Goal: Navigation & Orientation: Find specific page/section

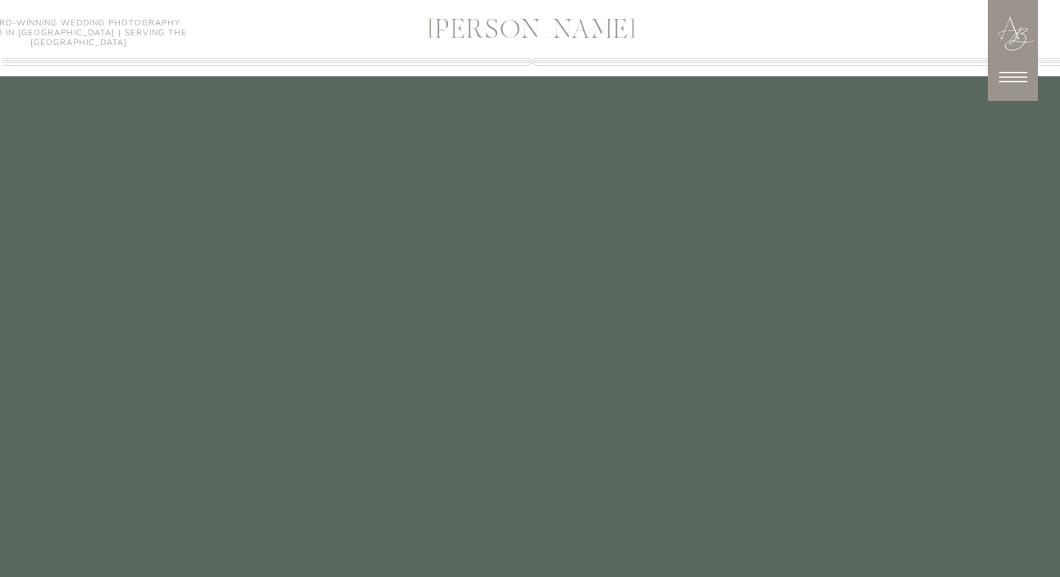
scroll to position [4444, 0]
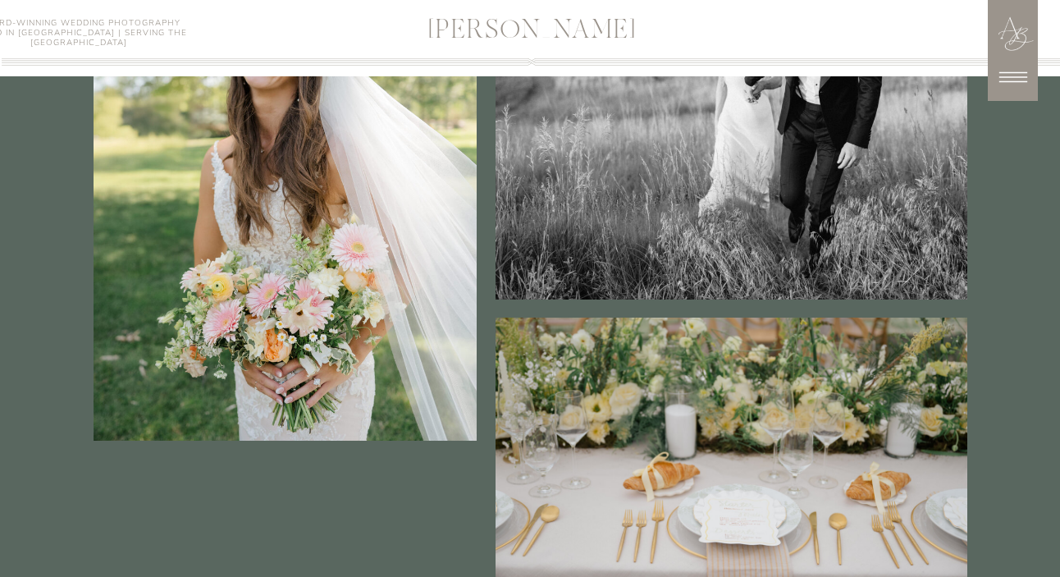
click at [1030, 83] on icon at bounding box center [1013, 77] width 41 height 41
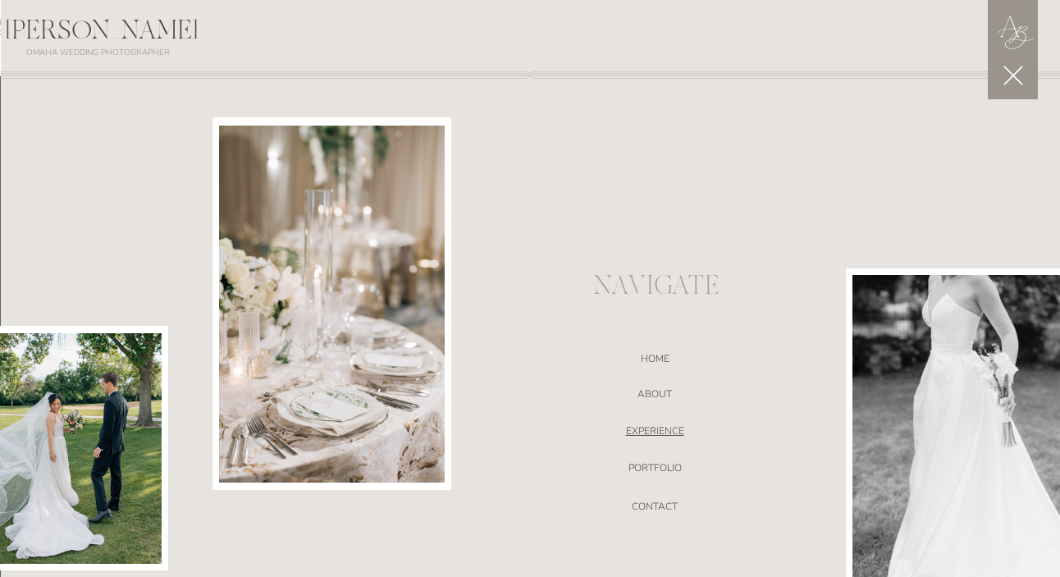
click at [661, 433] on nav "EXPERIENCE" at bounding box center [655, 433] width 348 height 16
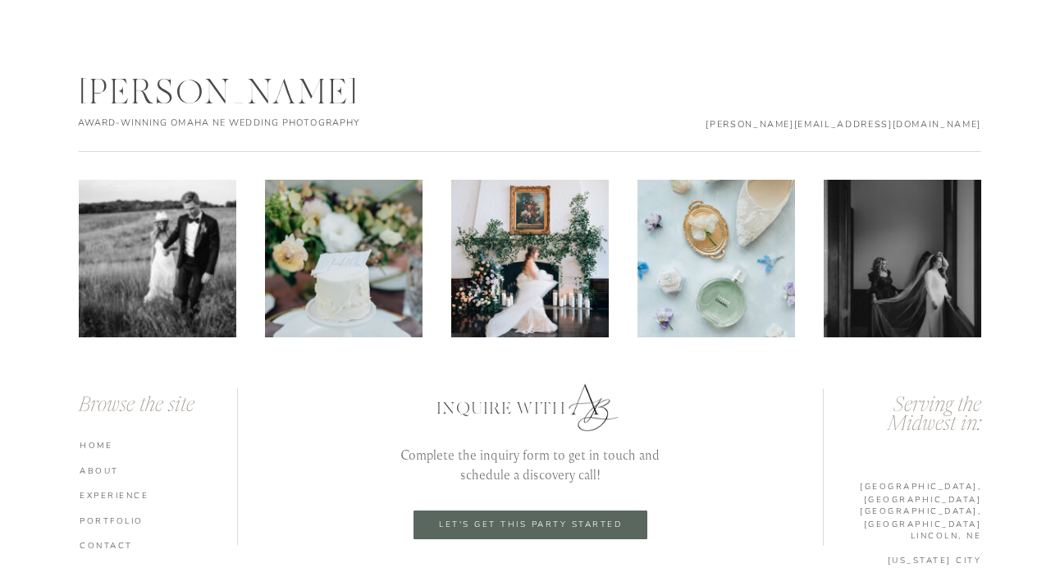
scroll to position [5729, 0]
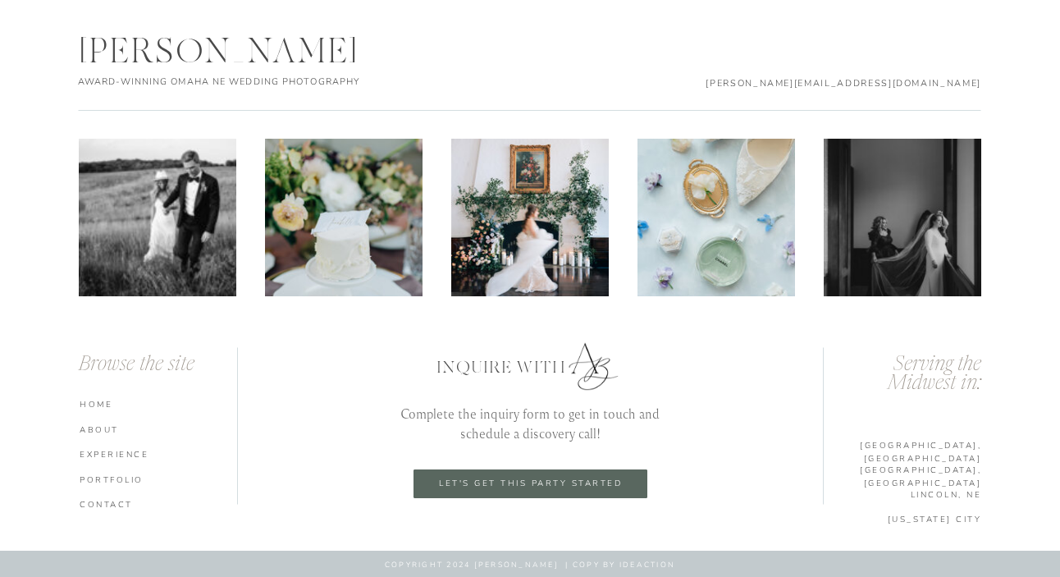
click at [103, 428] on nav "ABOUT" at bounding box center [161, 428] width 162 height 11
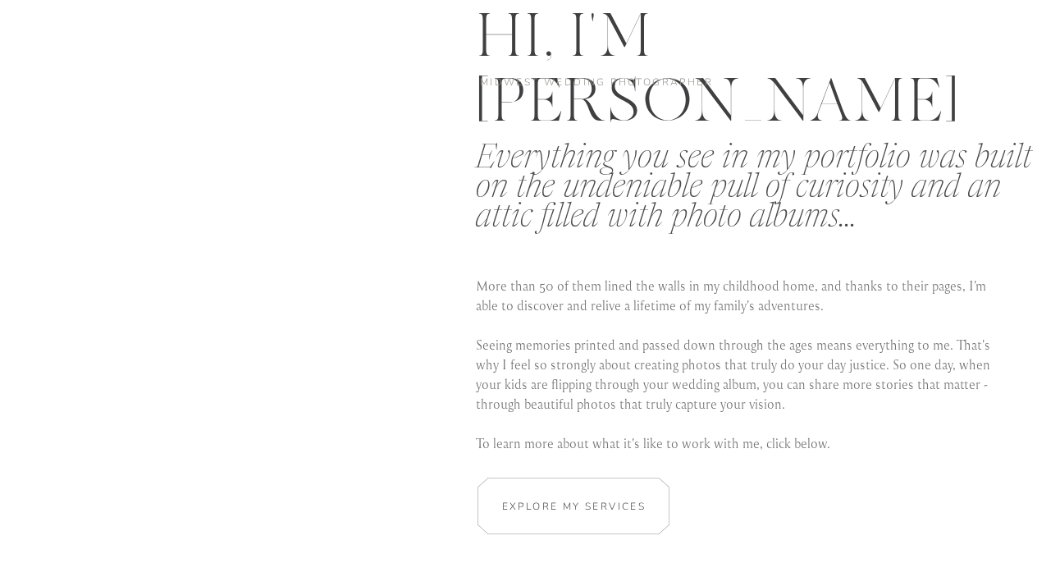
scroll to position [3011, 0]
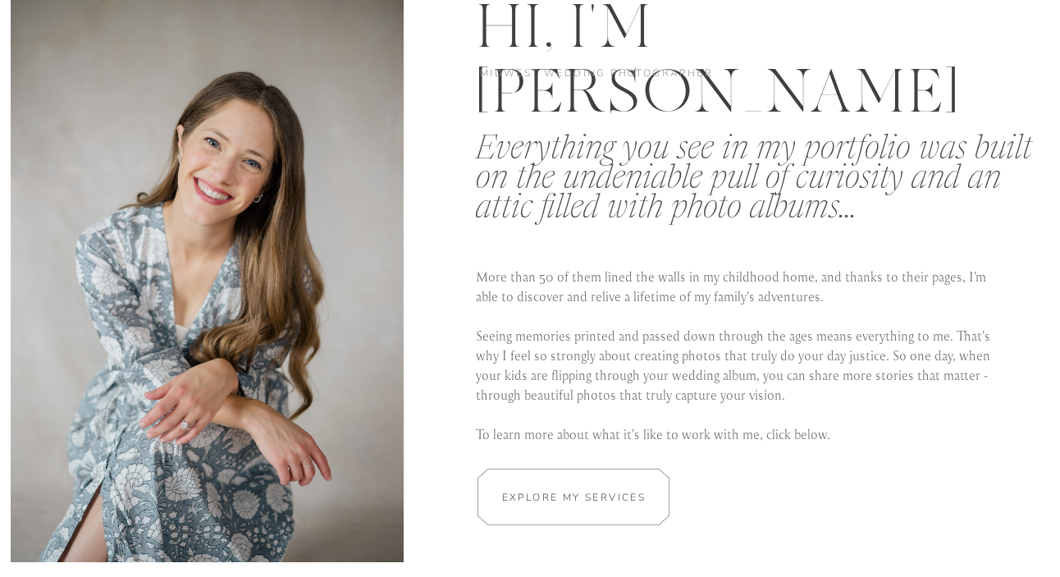
click at [567, 509] on div at bounding box center [573, 496] width 287 height 57
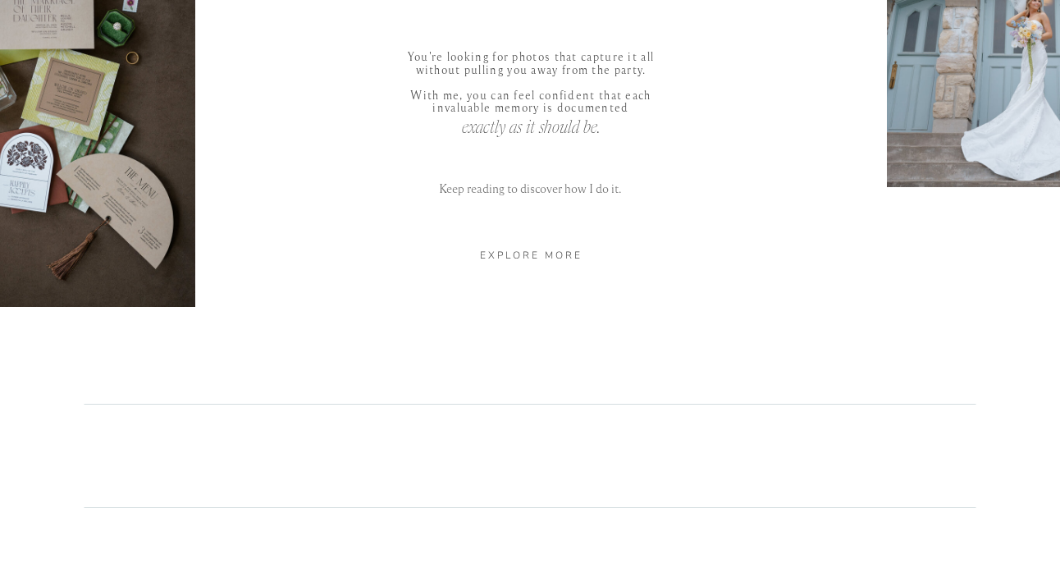
scroll to position [951, 0]
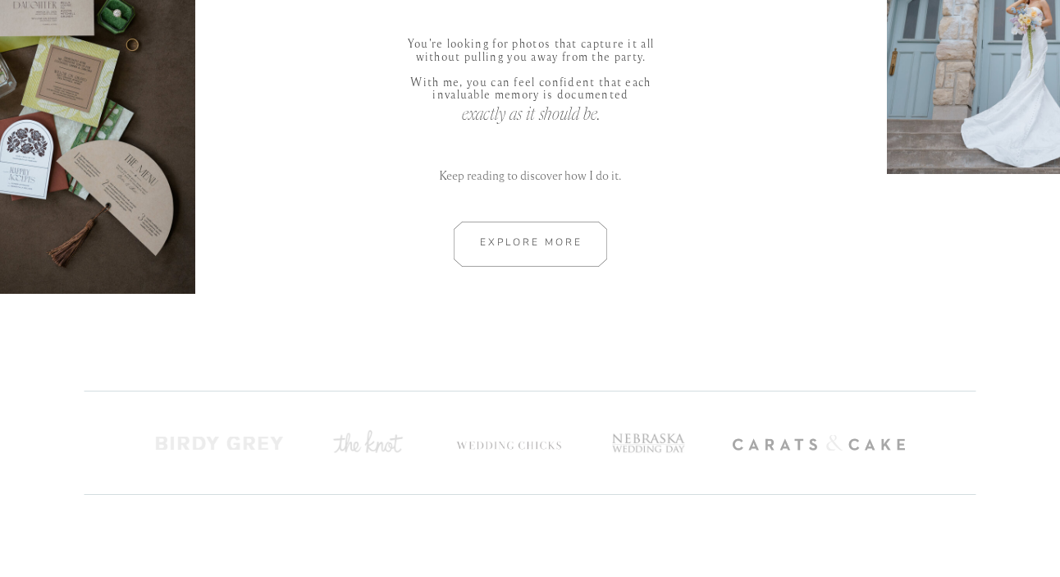
click at [546, 232] on div at bounding box center [530, 243] width 221 height 45
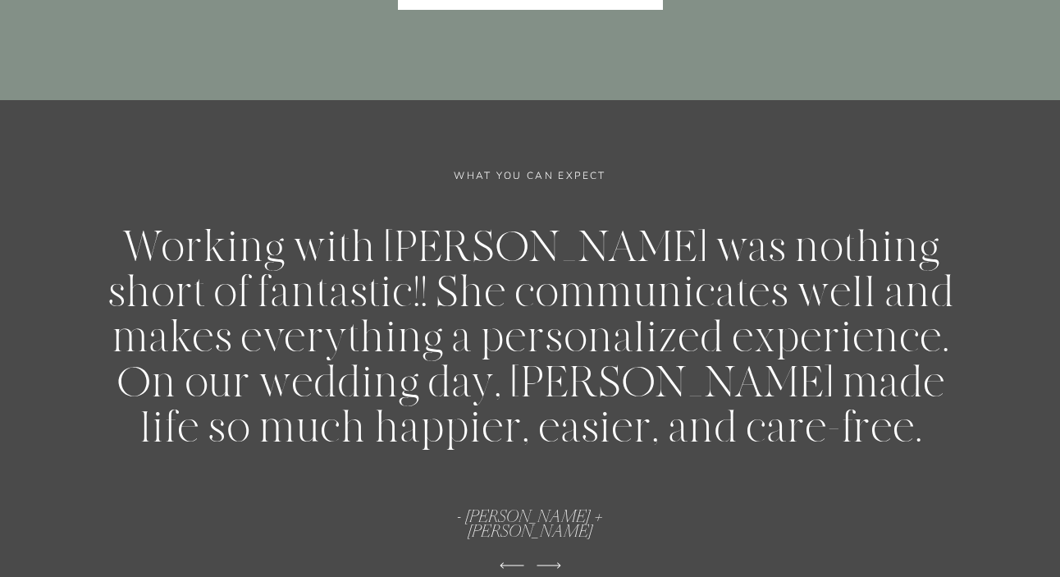
scroll to position [4363, 0]
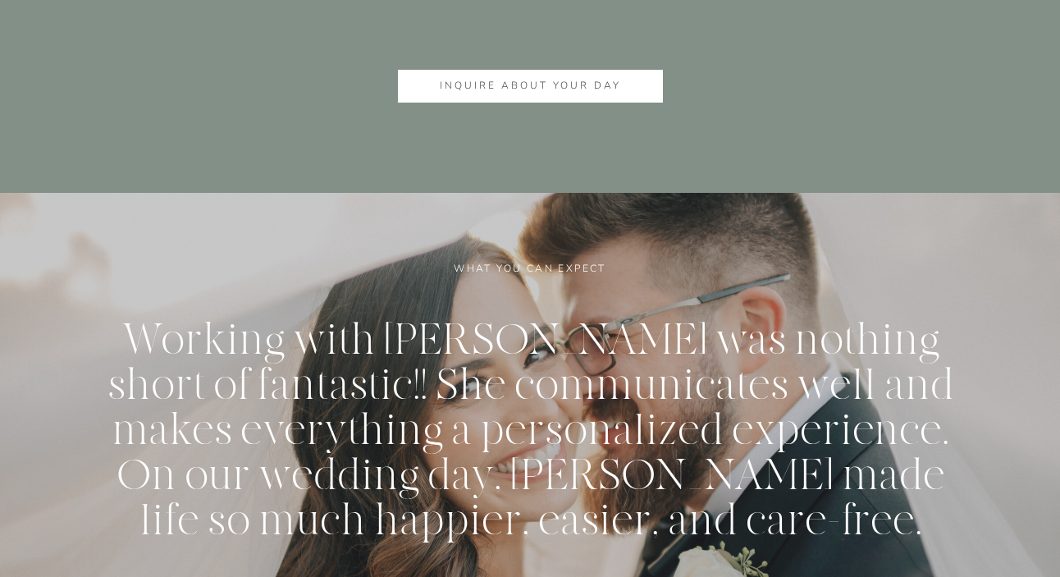
click at [541, 97] on div at bounding box center [530, 86] width 265 height 33
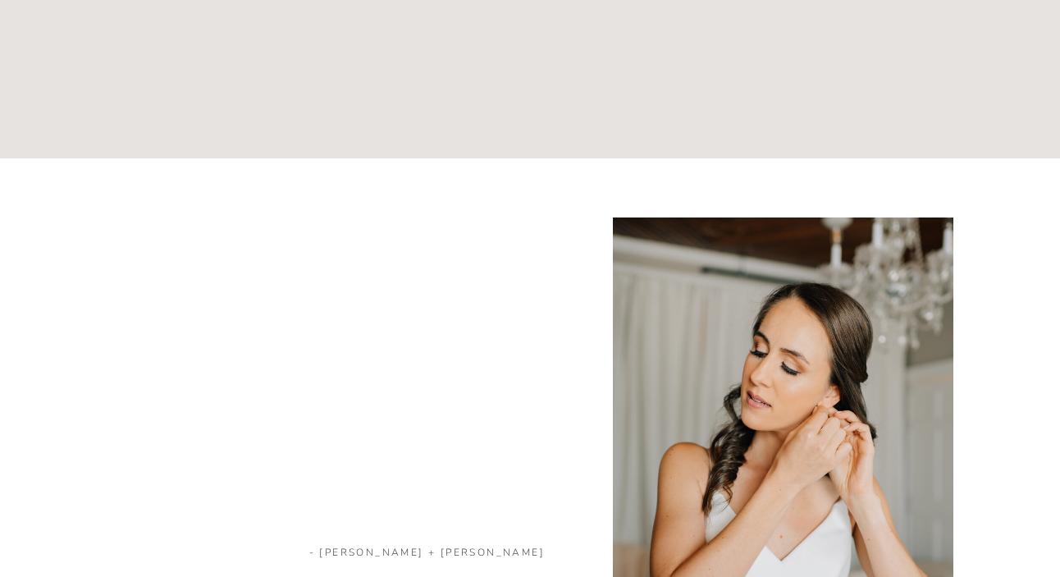
scroll to position [1702, 0]
